Goal: Use online tool/utility: Utilize a website feature to perform a specific function

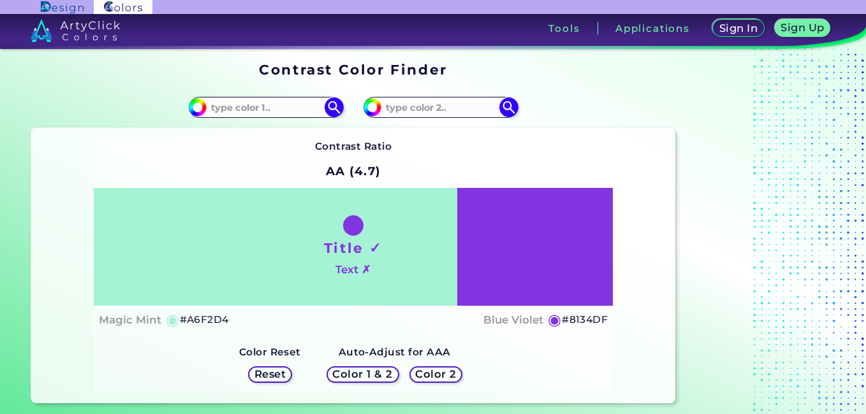
click at [268, 105] on input at bounding box center [266, 107] width 119 height 17
type input "fffff"
click at [428, 110] on input at bounding box center [440, 107] width 119 height 17
paste input "16A849"
type input "16A849"
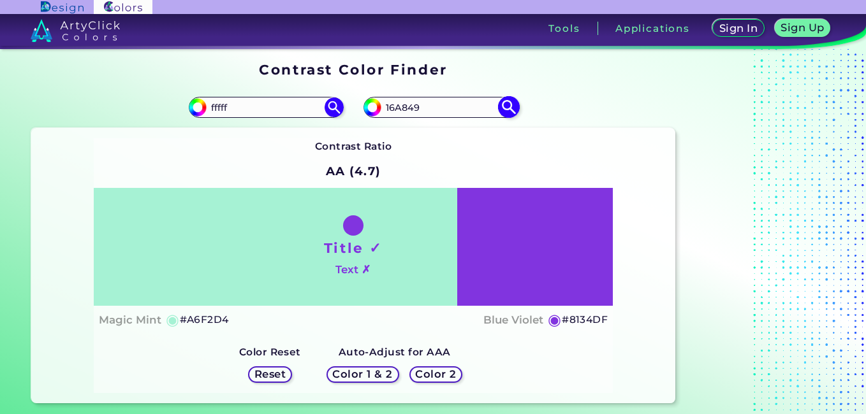
type input "#16a849"
type input "#16A849"
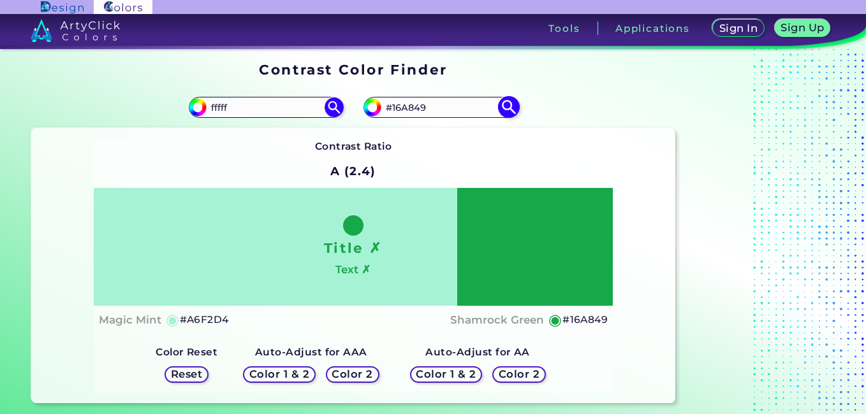
click at [511, 105] on img at bounding box center [508, 107] width 22 height 22
click at [328, 108] on img at bounding box center [334, 107] width 22 height 22
drag, startPoint x: 234, startPoint y: 110, endPoint x: 218, endPoint y: 119, distance: 18.6
click at [218, 119] on div "#a6f2d4 fffff" at bounding box center [192, 107] width 322 height 41
type input "f"
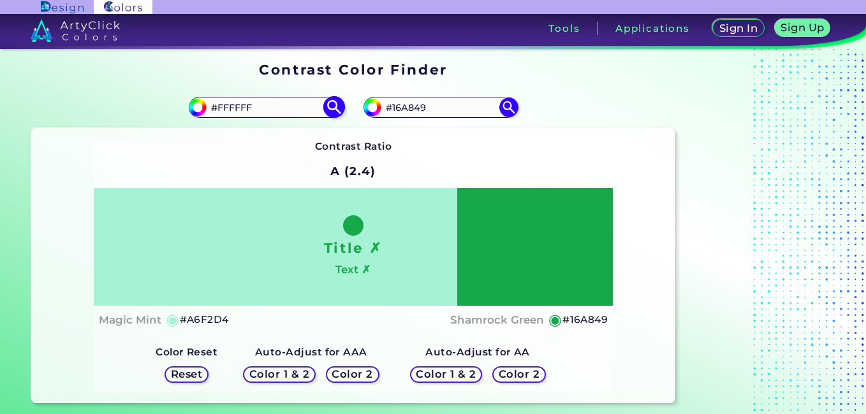
type input "#FFFFFF"
click at [330, 108] on img at bounding box center [334, 107] width 22 height 22
type input "#ffffff"
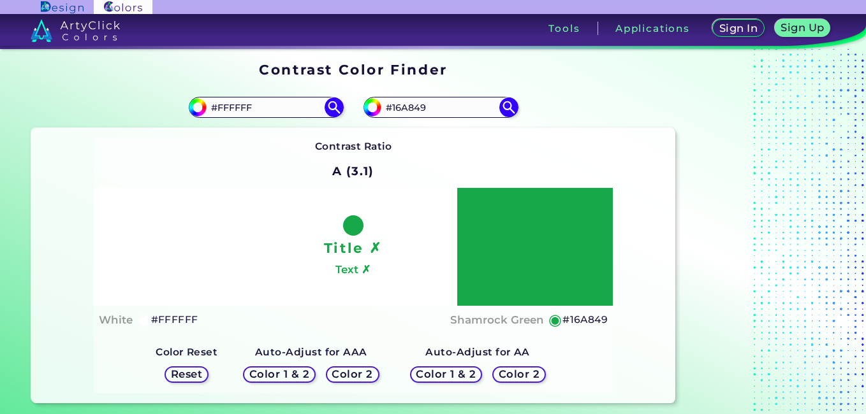
click at [296, 372] on h5 "Color 1 & 2" at bounding box center [279, 374] width 61 height 10
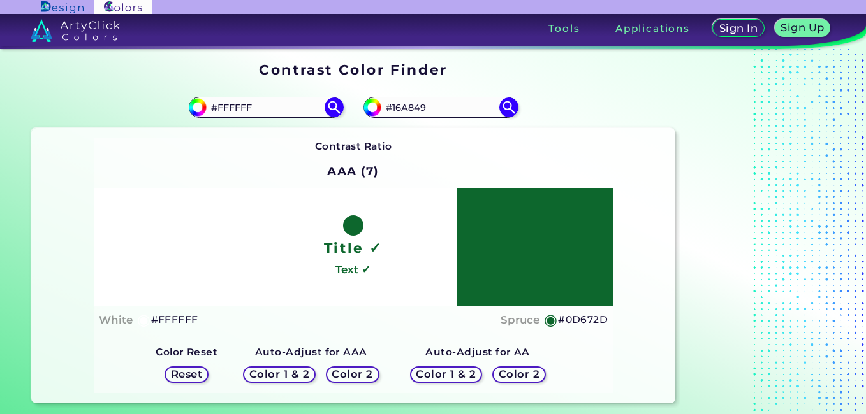
click at [296, 371] on h5 "Color 1 & 2" at bounding box center [278, 374] width 59 height 10
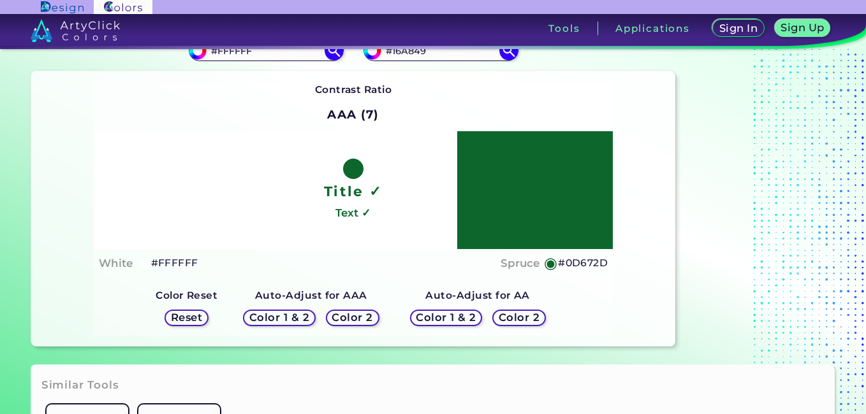
scroll to position [90, 0]
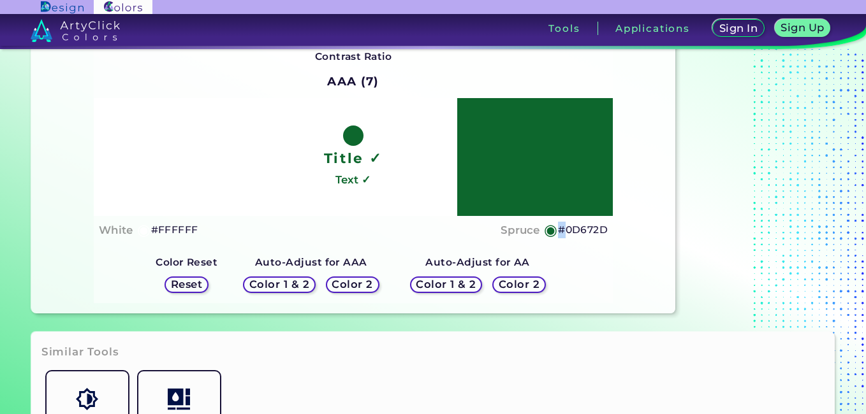
drag, startPoint x: 558, startPoint y: 228, endPoint x: 567, endPoint y: 228, distance: 9.6
click at [567, 228] on h5 "#0D672D" at bounding box center [583, 230] width 50 height 17
copy h5 "#"
click at [567, 228] on h5 "#0D672D copied" at bounding box center [583, 230] width 50 height 17
